Goal: Submit feedback/report problem

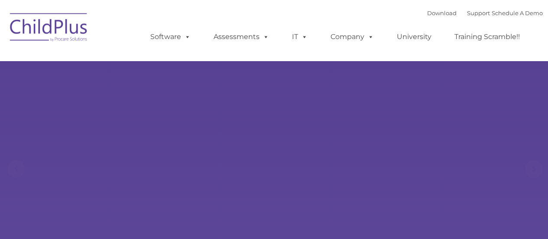
select select "MEDIUM"
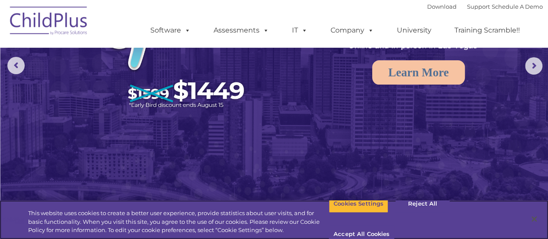
scroll to position [105, 0]
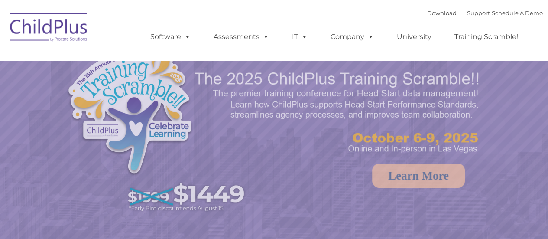
select select "MEDIUM"
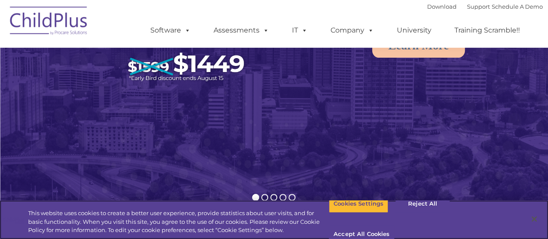
scroll to position [48, 0]
